Goal: Task Accomplishment & Management: Manage account settings

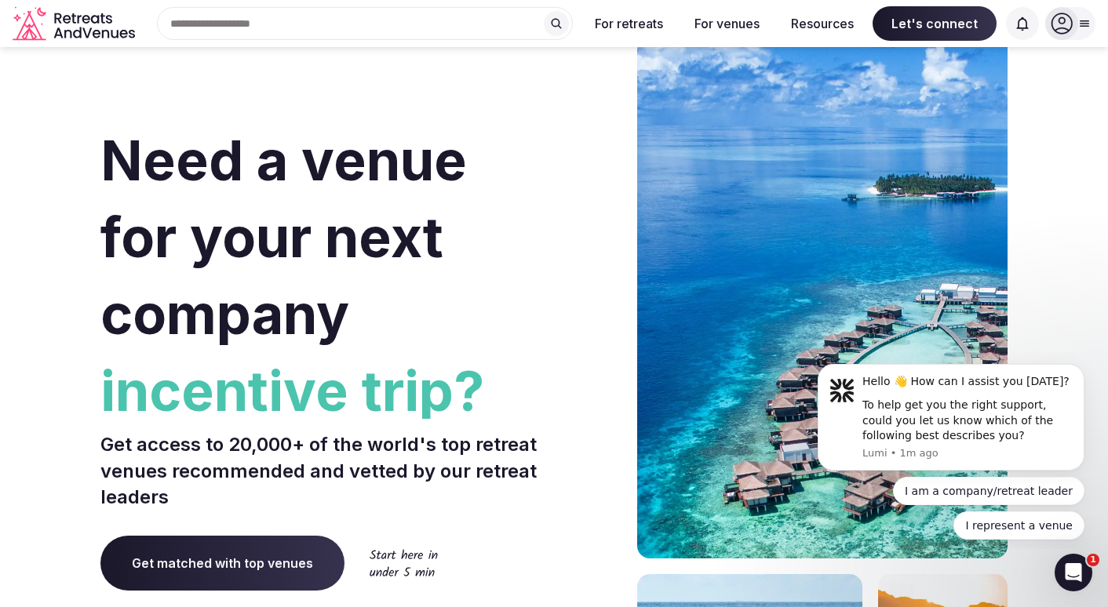
click at [1069, 21] on icon at bounding box center [1062, 24] width 22 height 22
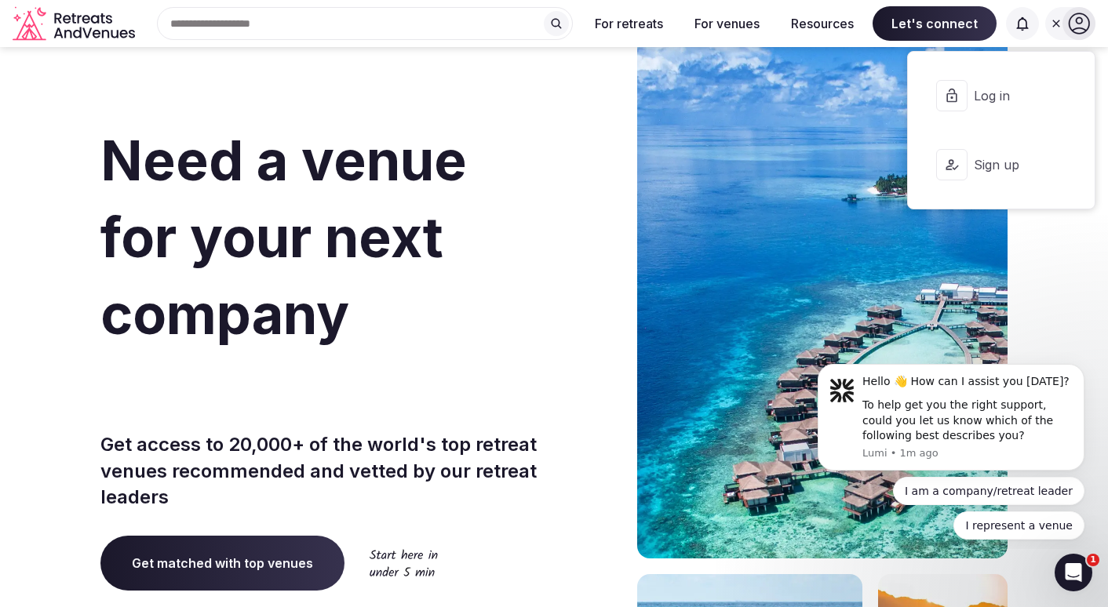
click at [1009, 95] on span "Log in" at bounding box center [1011, 95] width 75 height 17
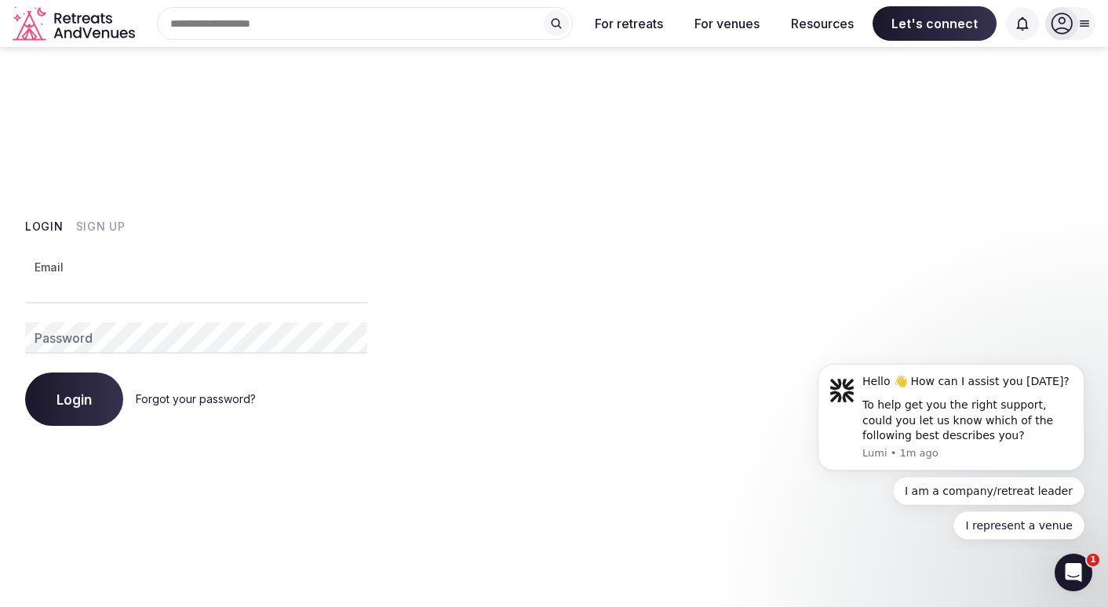
type input "**********"
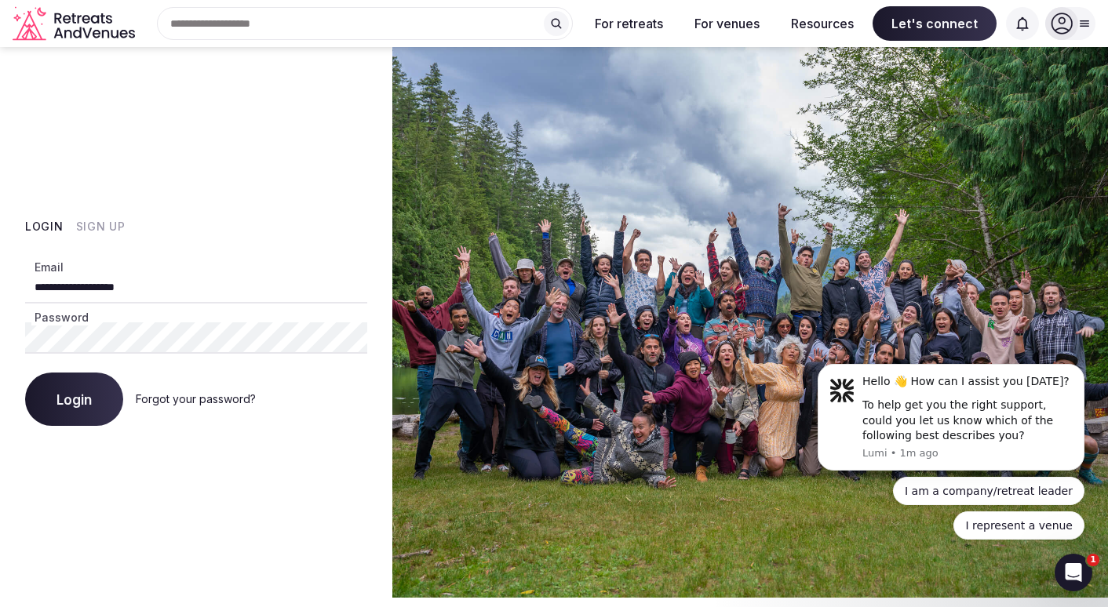
click at [74, 399] on button "Login" at bounding box center [74, 399] width 98 height 53
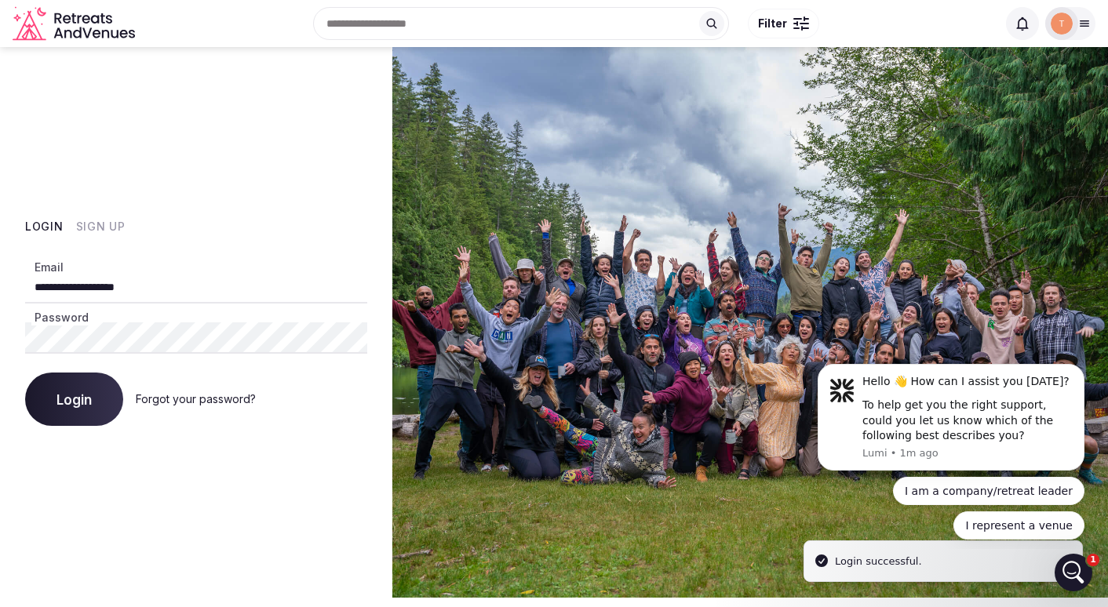
click at [73, 383] on button "Login" at bounding box center [74, 399] width 98 height 53
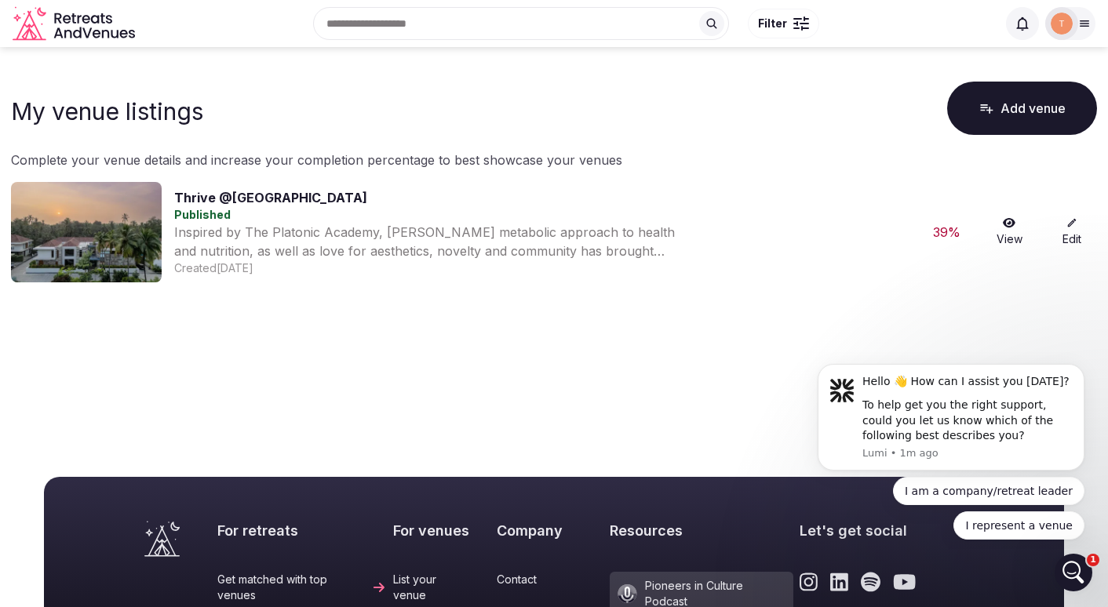
click at [1081, 32] on div at bounding box center [1070, 23] width 50 height 33
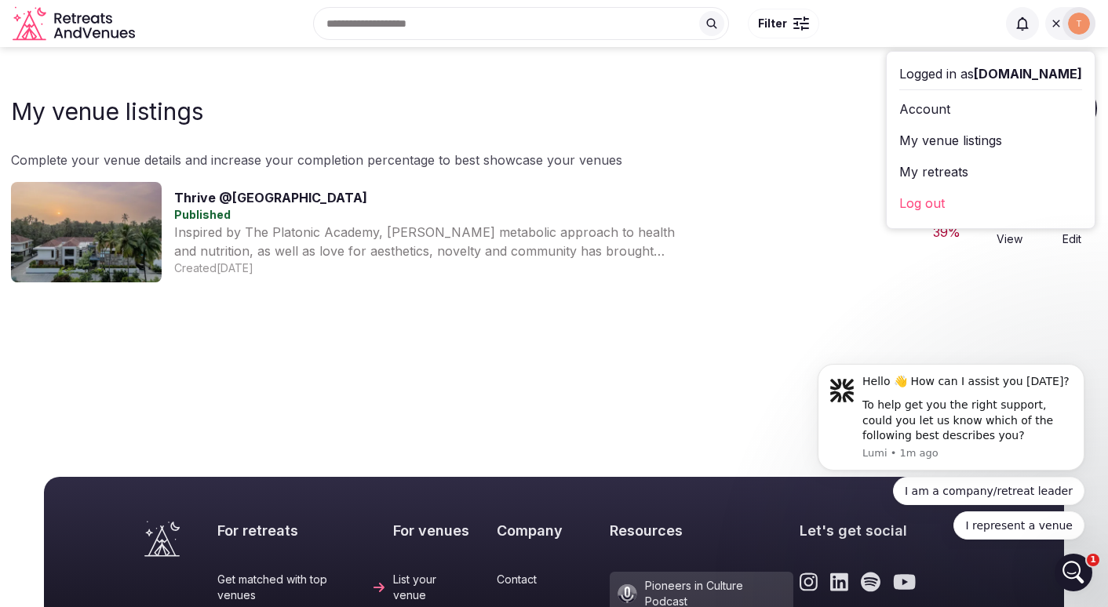
click at [978, 142] on link "My venue listings" at bounding box center [990, 140] width 183 height 25
click at [503, 225] on div "Inspired by The Platonic Academy, [PERSON_NAME] metabolic approach to health an…" at bounding box center [429, 242] width 510 height 38
click at [177, 226] on div "Inspired by The Platonic Academy, [PERSON_NAME] metabolic approach to health an…" at bounding box center [429, 242] width 510 height 38
click at [546, 159] on p "Complete your venue details and increase your completion percentage to best sho…" at bounding box center [554, 160] width 1086 height 19
click at [566, 58] on div "Search Popular Destinations [GEOGRAPHIC_DATA], [GEOGRAPHIC_DATA] [GEOGRAPHIC_DA…" at bounding box center [554, 24] width 1083 height 80
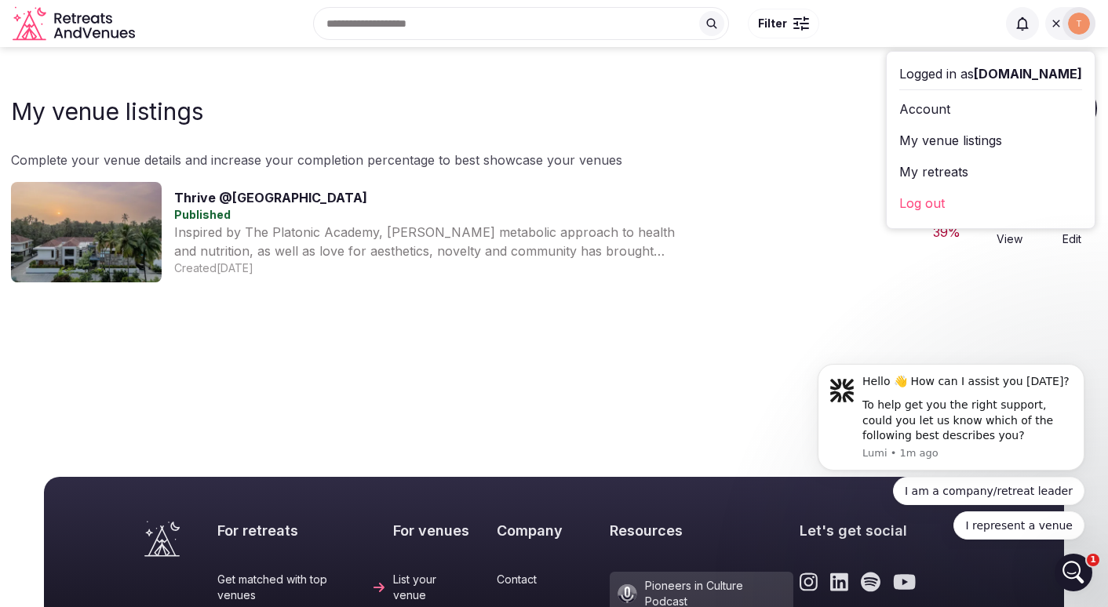
click at [1080, 19] on img at bounding box center [1079, 24] width 22 height 22
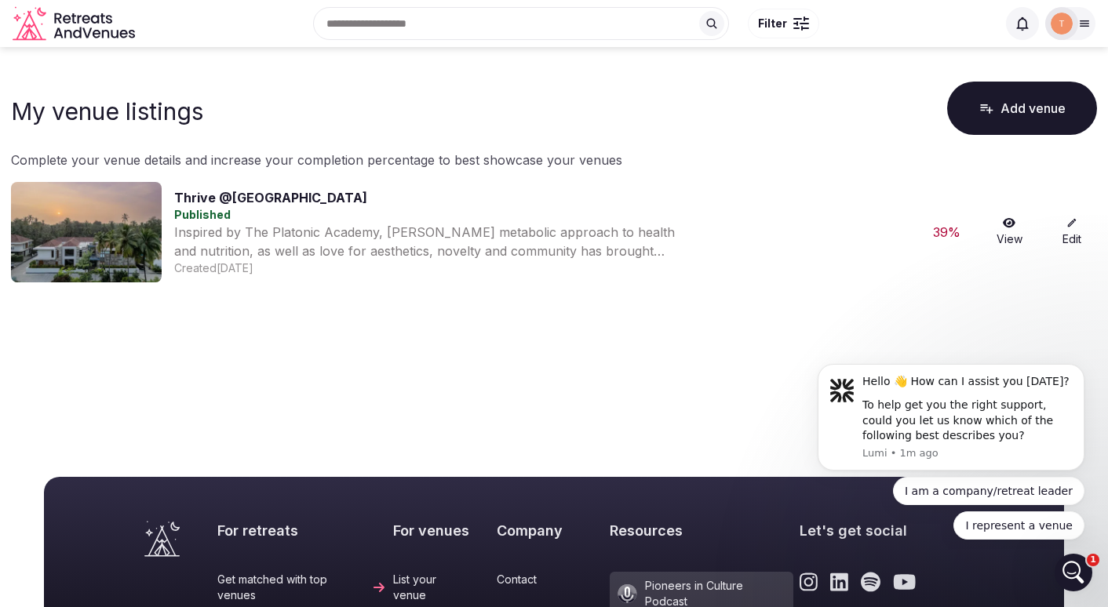
click at [766, 229] on div "Thrive @GOA Published Inspired by The Platonic Academy, [PERSON_NAME] metabolic…" at bounding box center [541, 232] width 734 height 88
click at [538, 250] on div "Inspired by The Platonic Academy, [PERSON_NAME] metabolic approach to health an…" at bounding box center [429, 242] width 510 height 38
click at [1013, 230] on link "View" at bounding box center [1009, 232] width 50 height 30
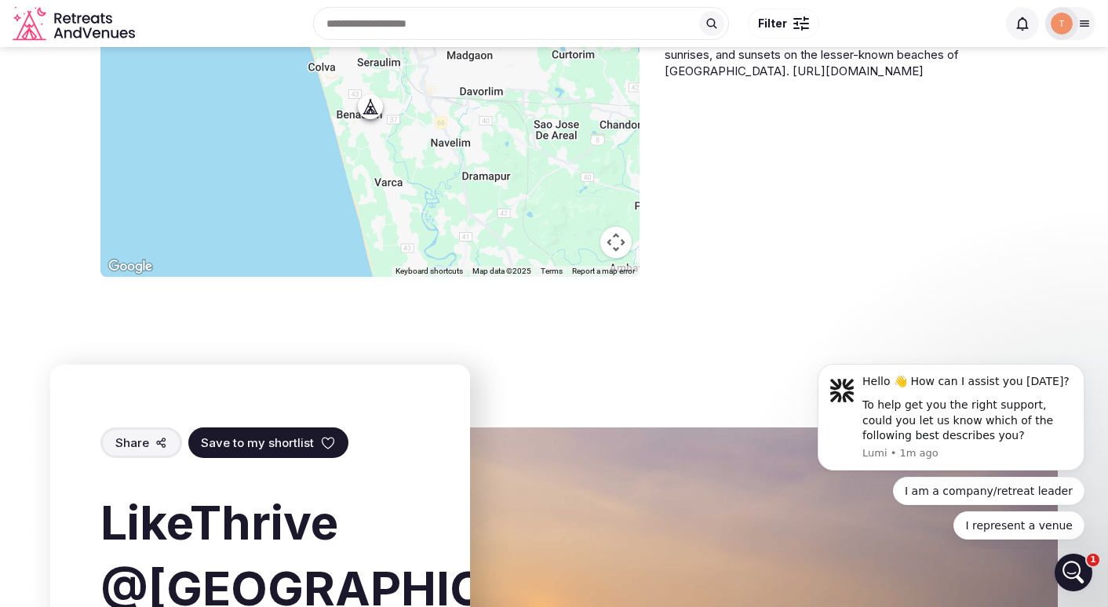
scroll to position [1843, 0]
